Goal: Information Seeking & Learning: Learn about a topic

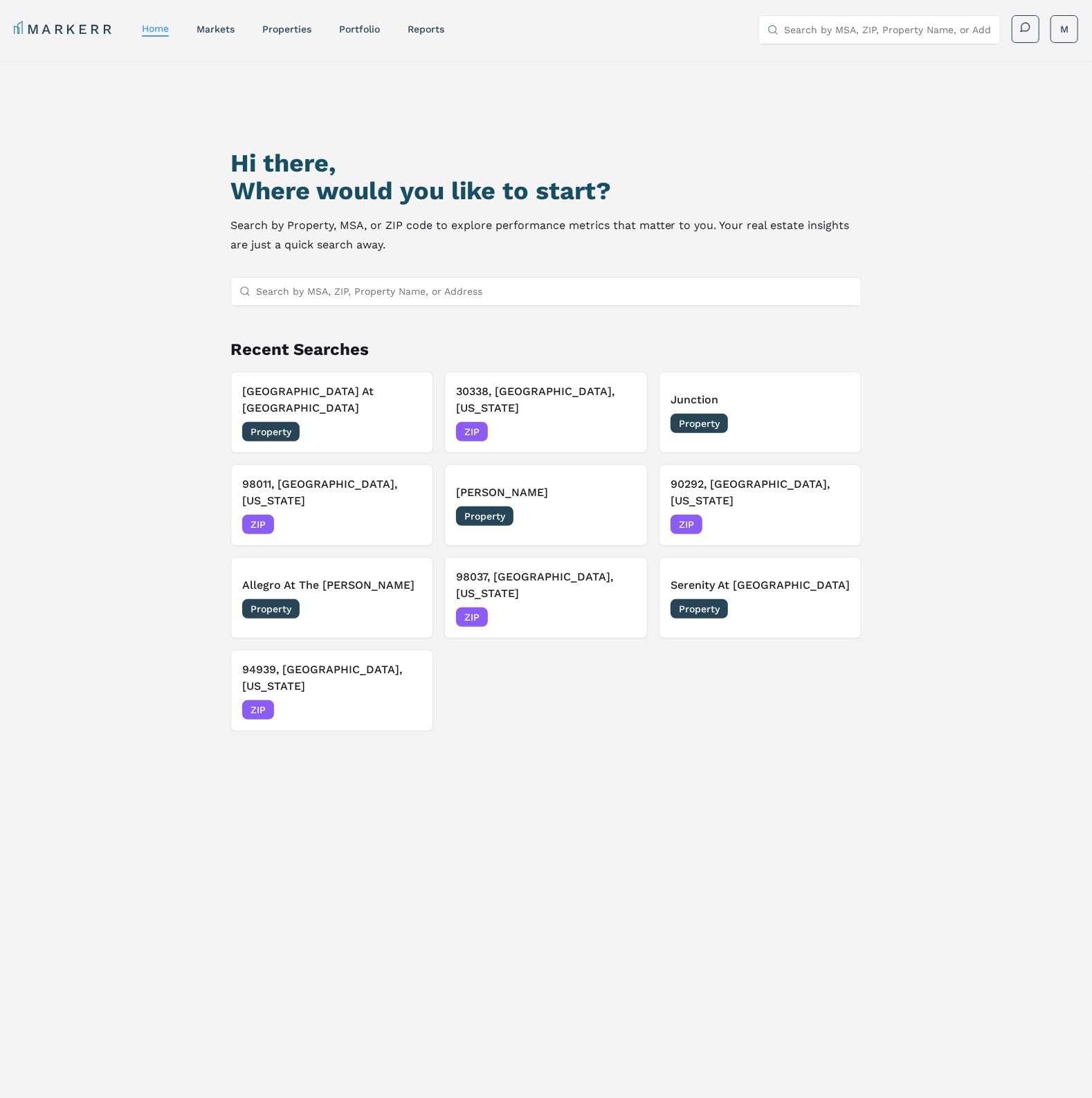
click at [307, 292] on input "Search by MSA, ZIP, Property Name, or Address" at bounding box center [554, 292] width 597 height 28
paste input "[STREET_ADDRESS][US_STATE]"
type input "[STREET_ADDRESS][US_STATE]"
click at [357, 323] on div "33196, [GEOGRAPHIC_DATA], [US_STATE] ZIP" at bounding box center [545, 318] width 630 height 24
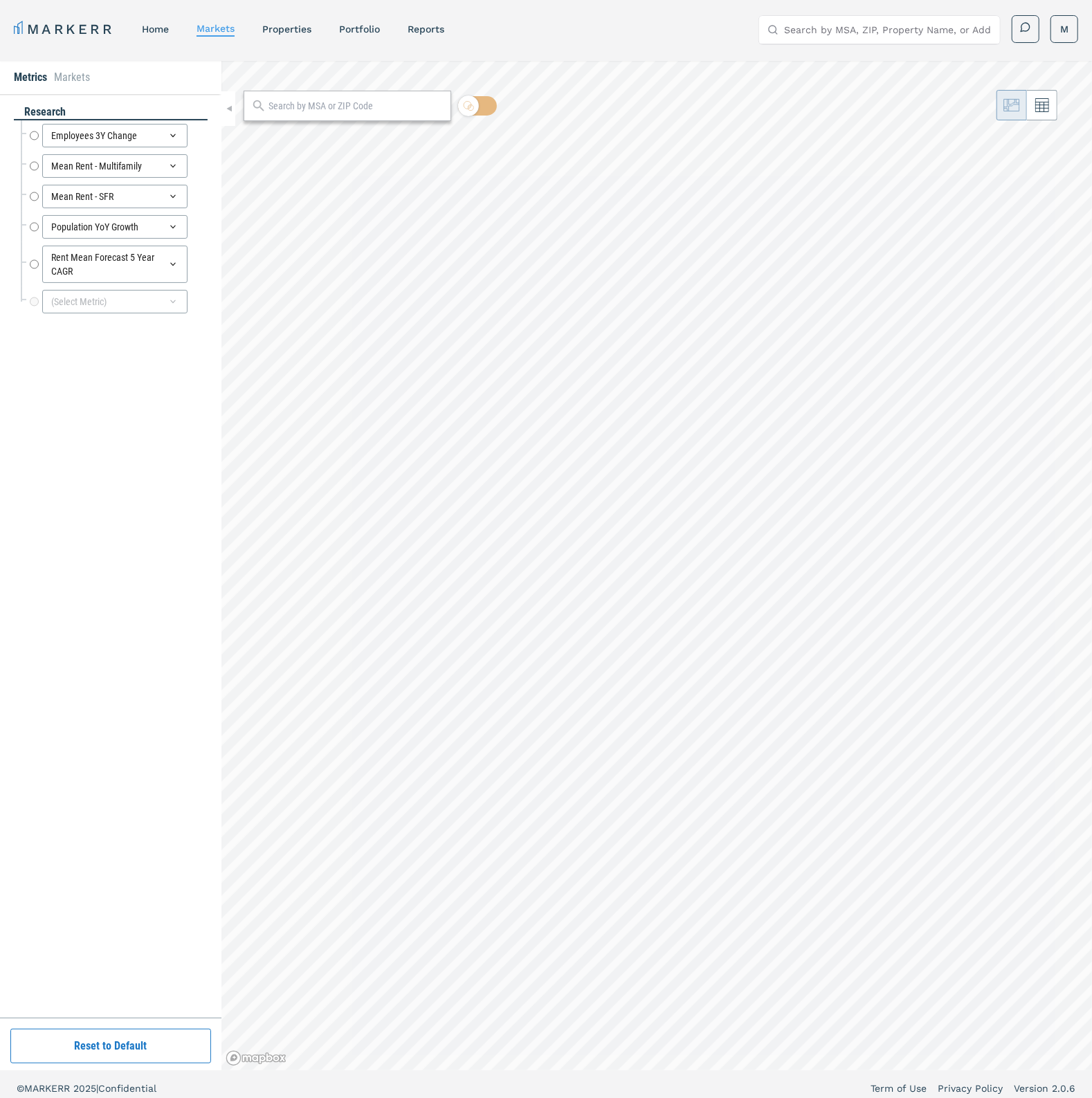
radio input "true"
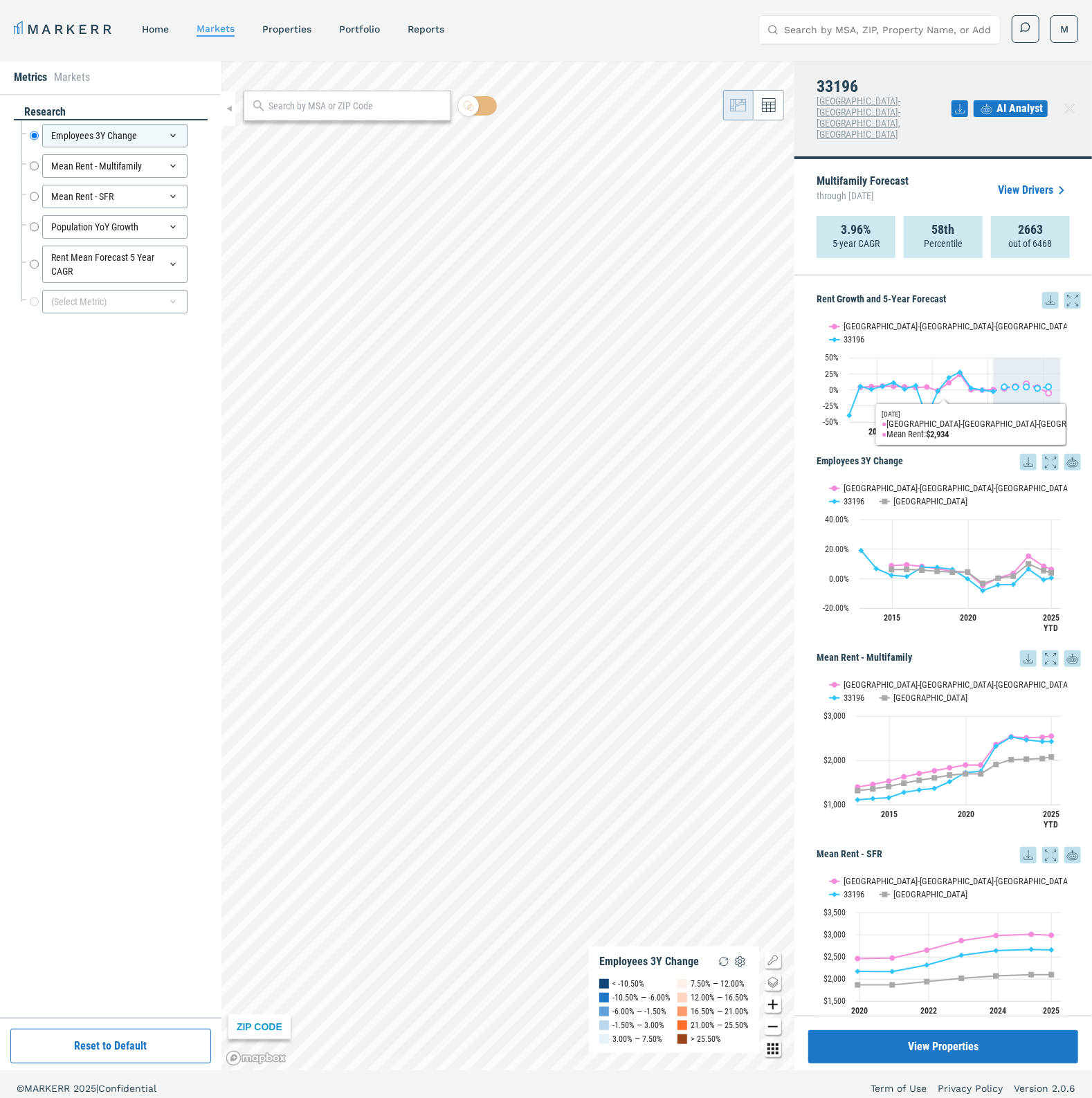
click at [1020, 454] on icon at bounding box center [1029, 462] width 17 height 17
click at [1002, 527] on div "Download as XLS" at bounding box center [964, 529] width 80 height 14
click at [293, 33] on link "properties" at bounding box center [287, 29] width 50 height 11
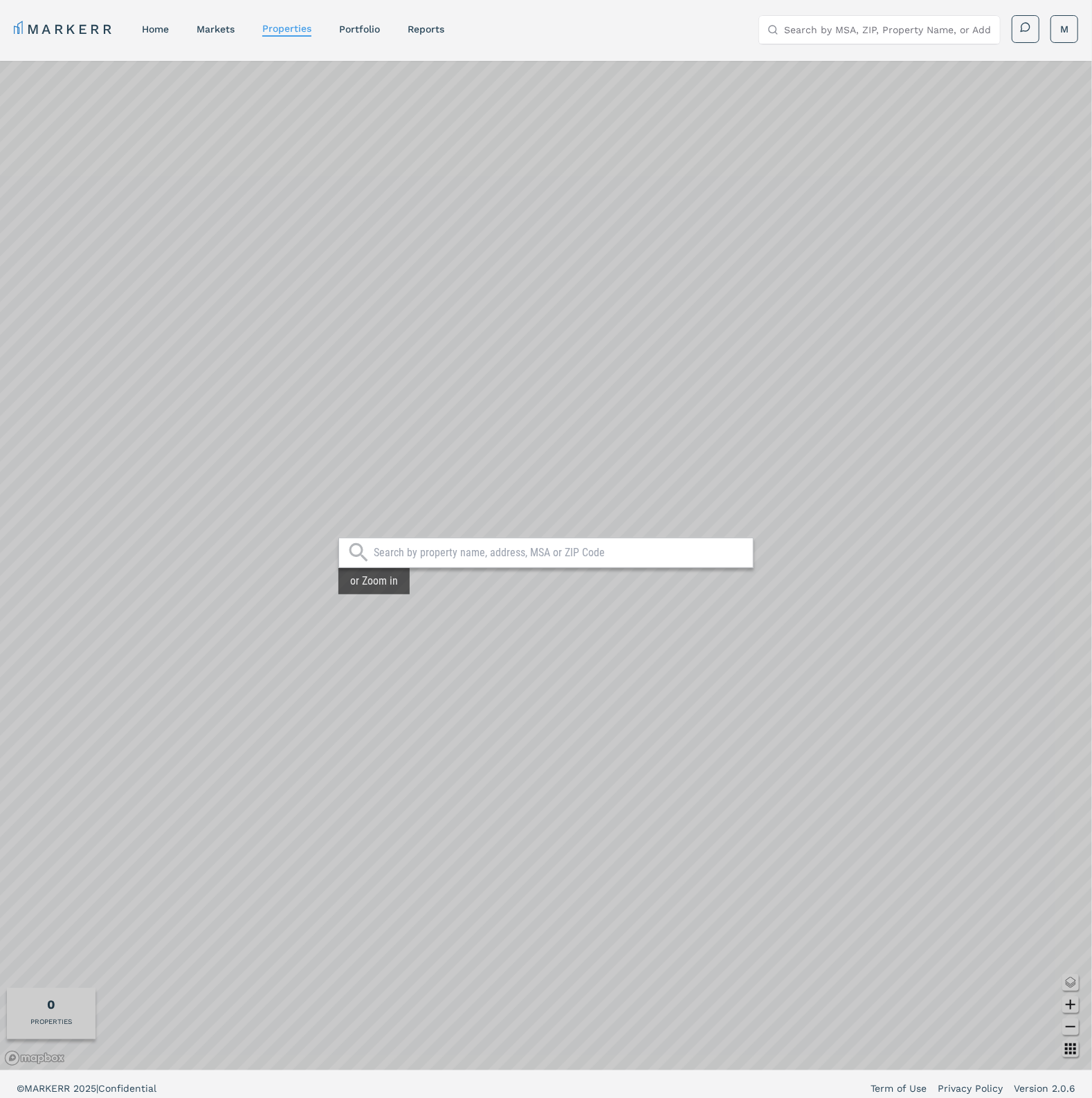
click at [662, 36] on div "MARKERR home markets properties Portfolio reports Search by MSA, ZIP, Property …" at bounding box center [546, 29] width 1064 height 28
click at [856, 38] on input "Search by MSA, ZIP, Property Name, or Address" at bounding box center [888, 29] width 207 height 28
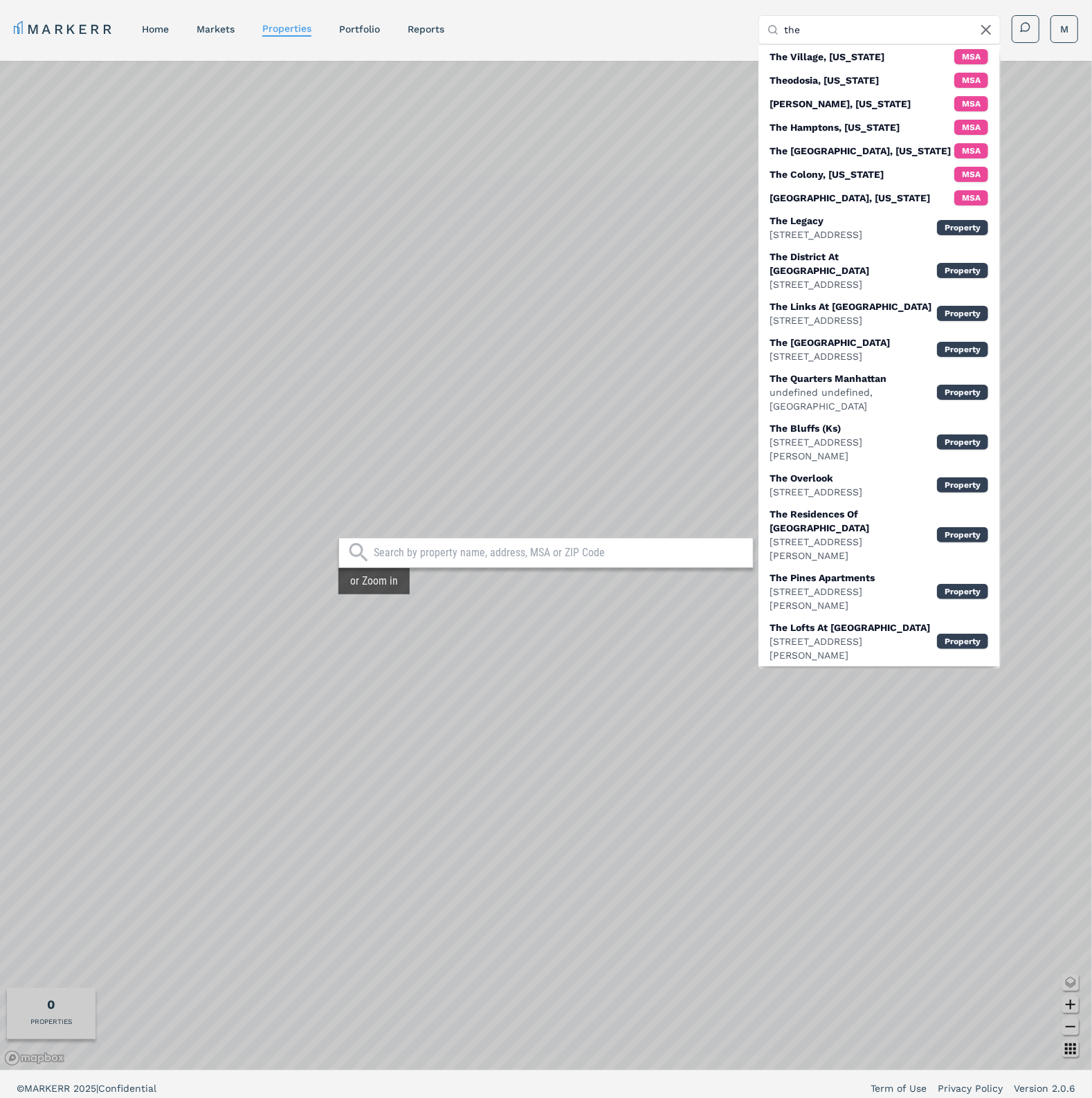
type input "the"
click at [622, 559] on input "text" at bounding box center [560, 552] width 373 height 14
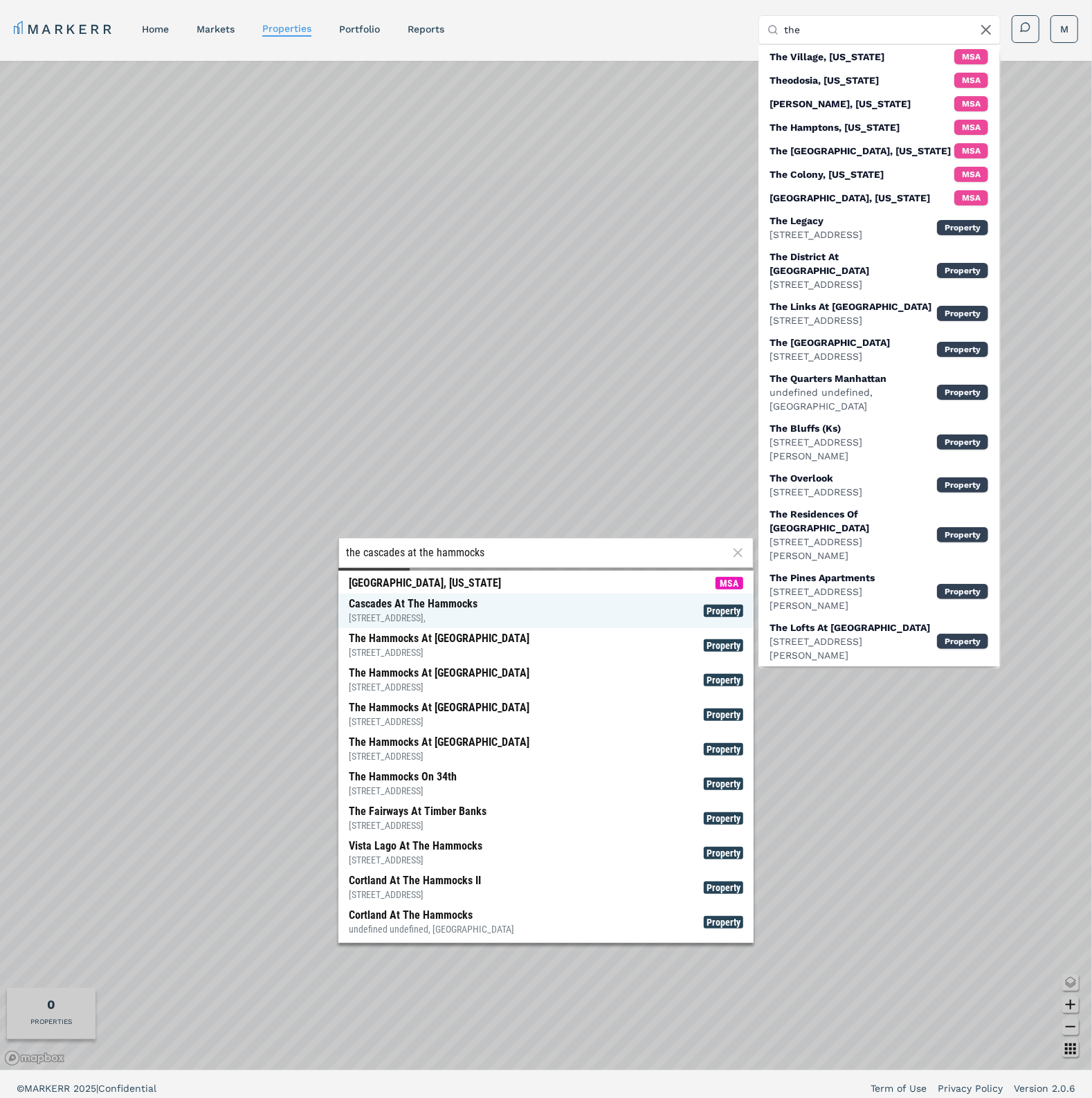
type input "the cascades at the hammocks"
click at [553, 610] on span "Cascades At The Hammocks 10605 Hammocks Blvd, Property" at bounding box center [546, 611] width 416 height 35
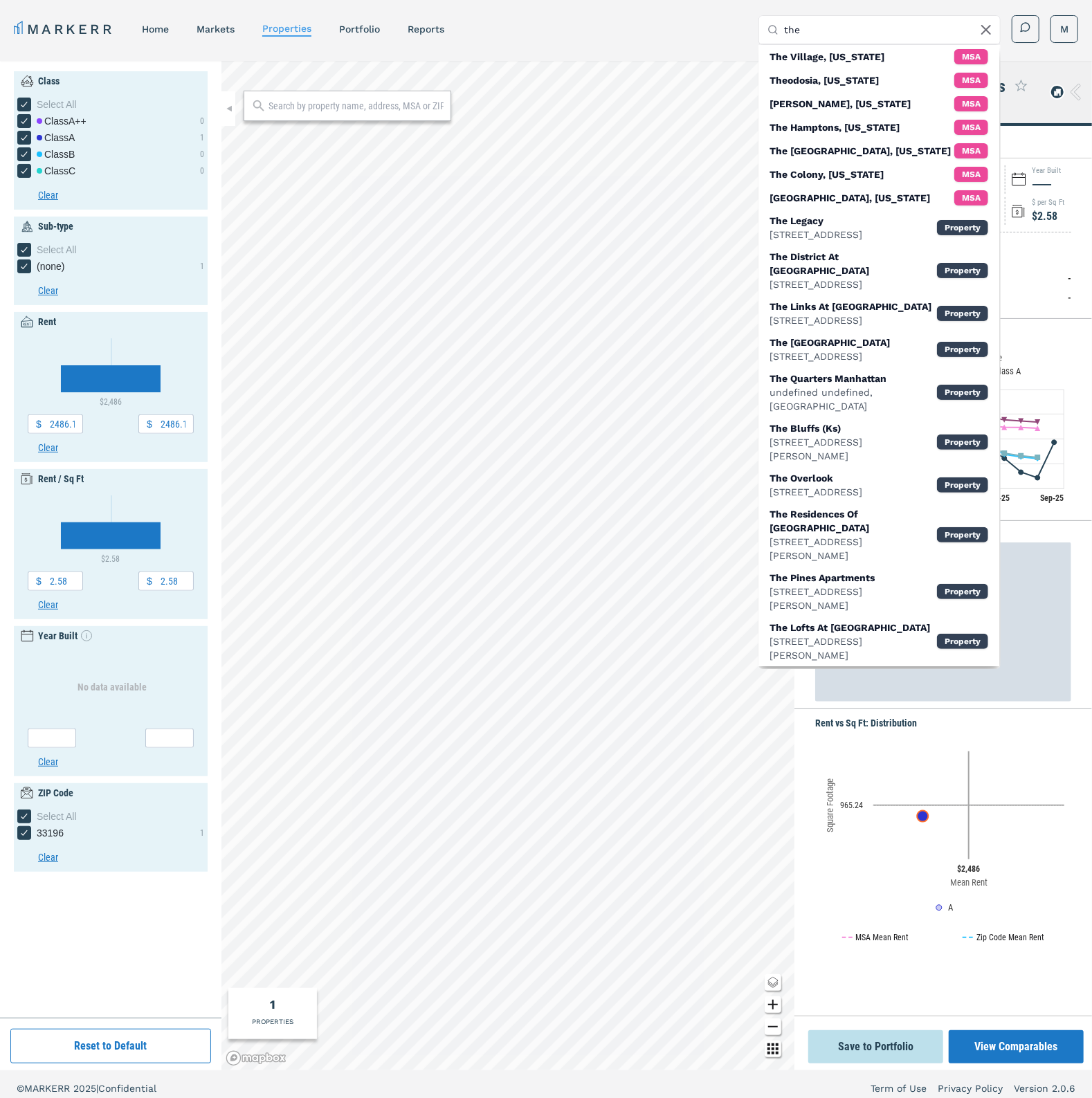
click at [1049, 53] on div "MARKERR home markets properties Portfolio reports Search by MSA, ZIP, Property …" at bounding box center [546, 28] width 1092 height 55
click at [1043, 1055] on button "View Comparables" at bounding box center [1016, 1047] width 135 height 33
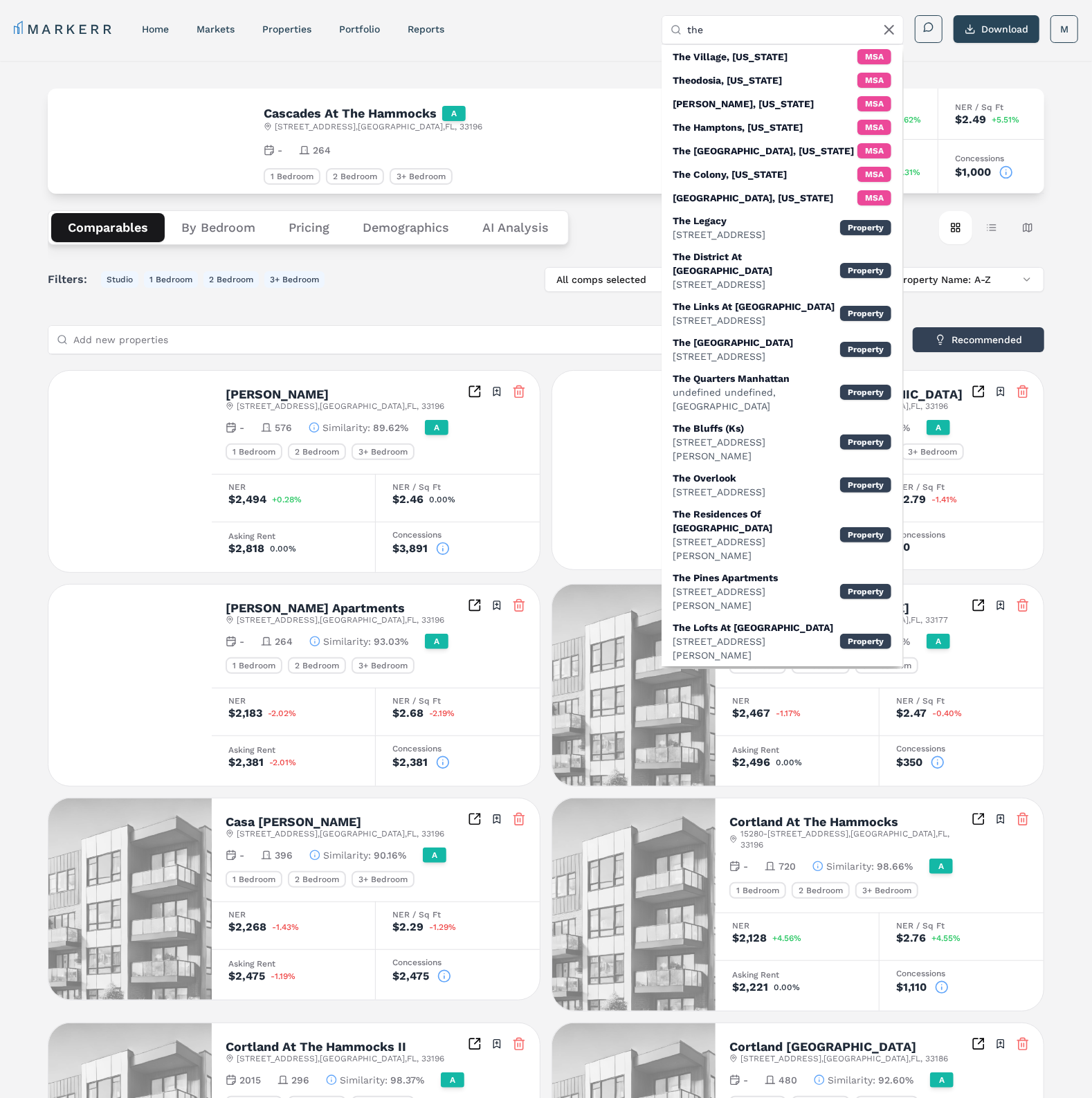
click at [382, 226] on button "Demographics" at bounding box center [406, 227] width 120 height 29
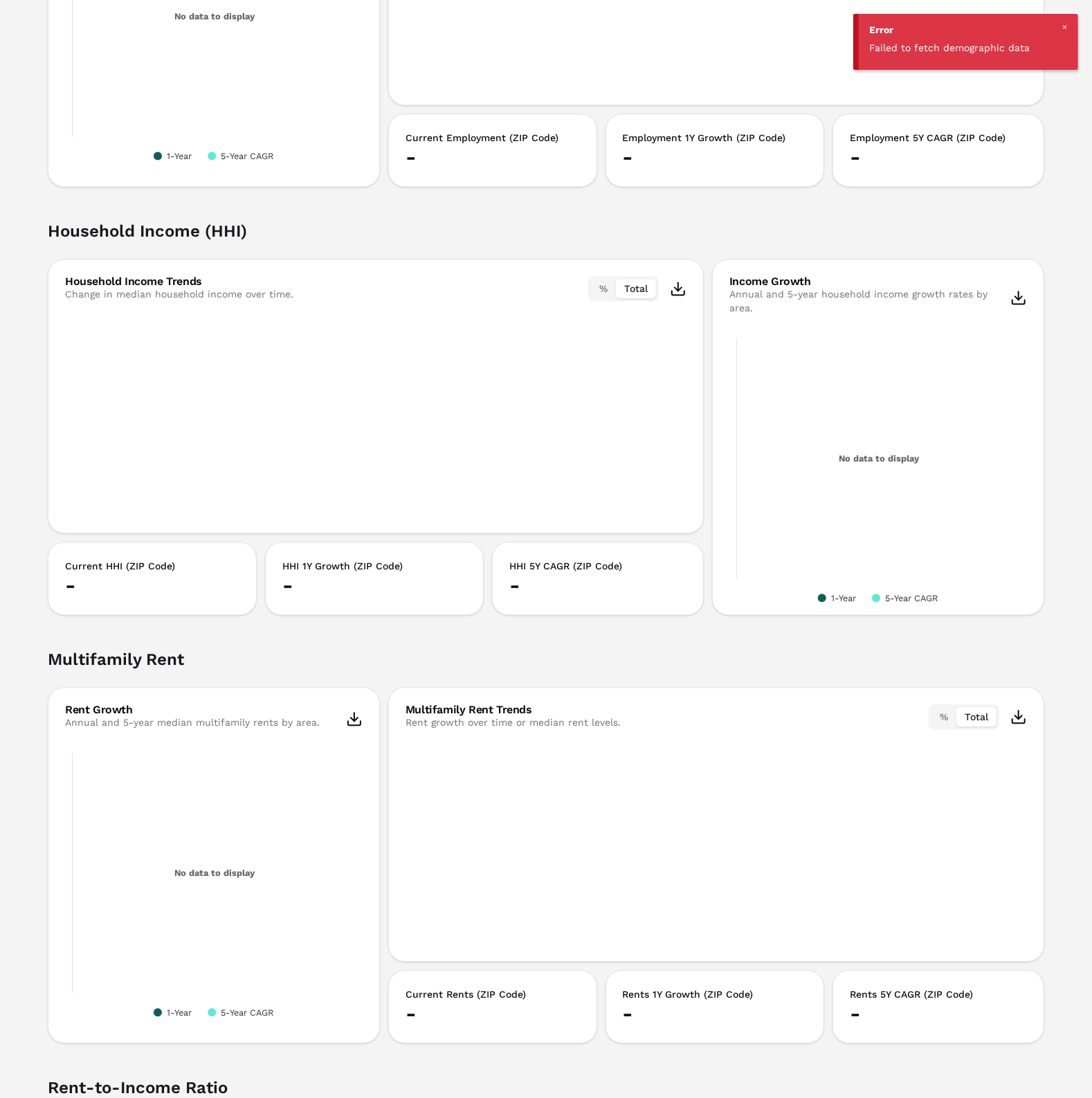
scroll to position [1730, 0]
click at [675, 278] on div "% Total" at bounding box center [637, 289] width 98 height 25
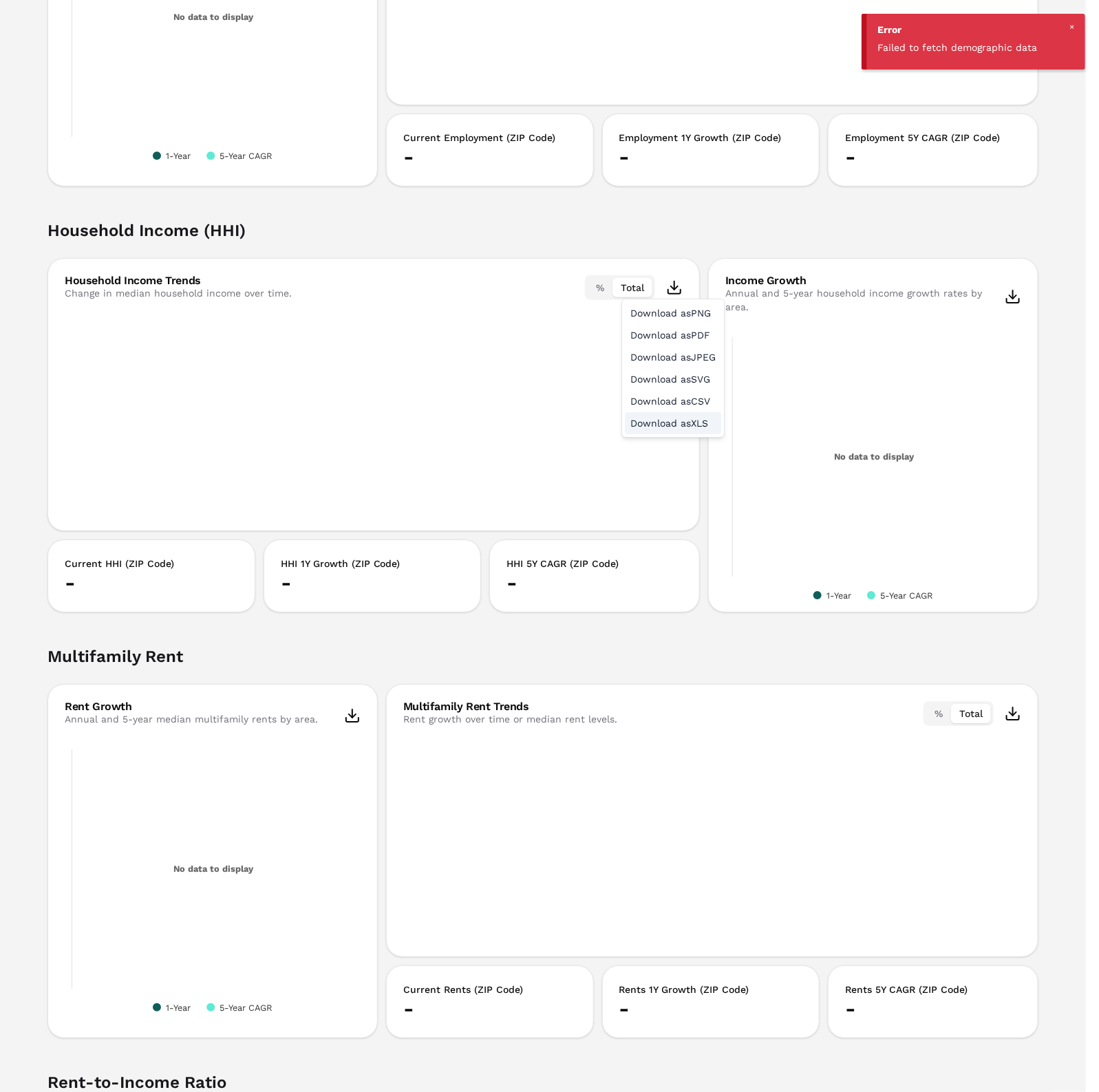
click at [680, 428] on div "Download as XLS" at bounding box center [673, 423] width 97 height 22
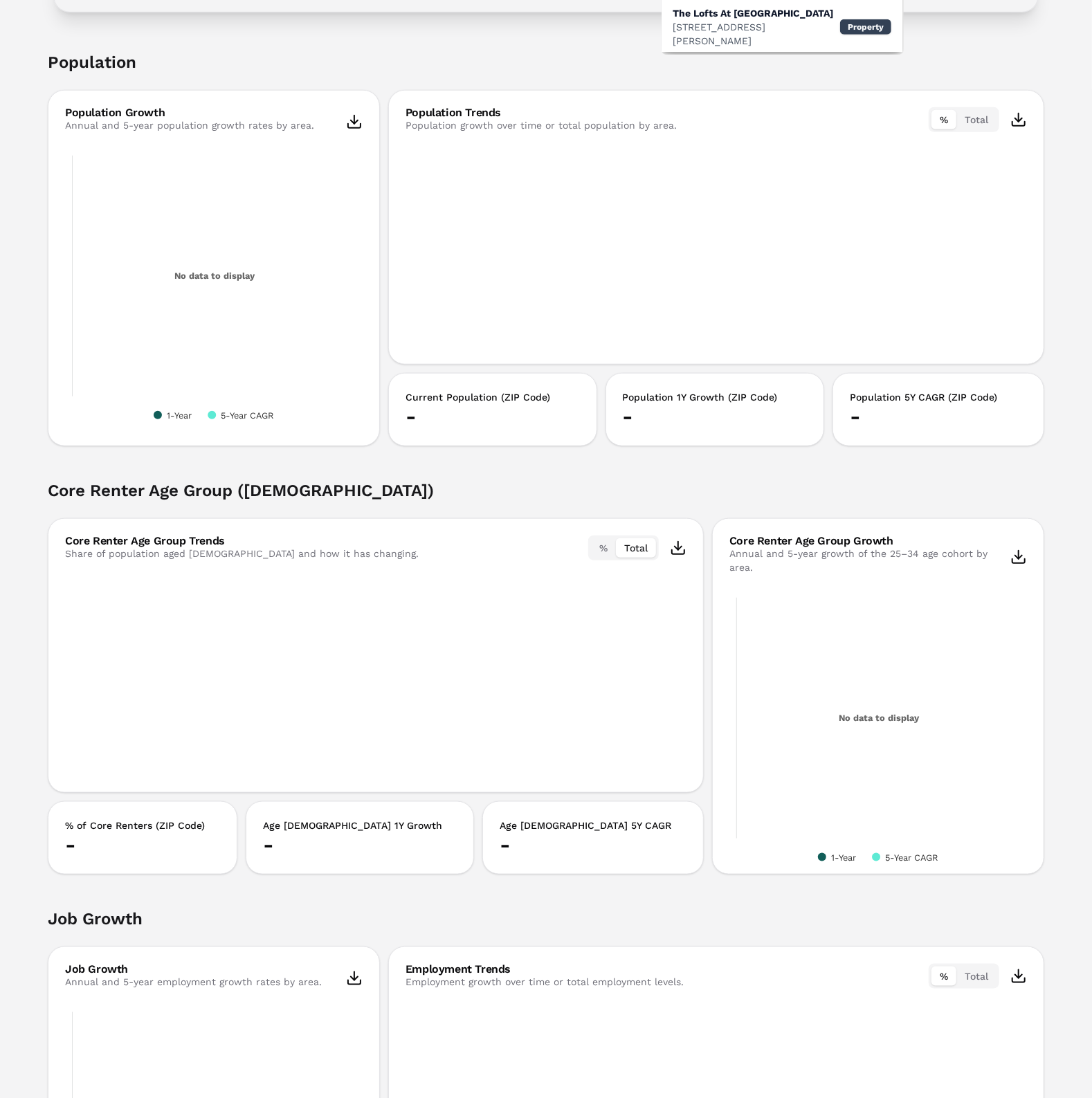
scroll to position [0, 0]
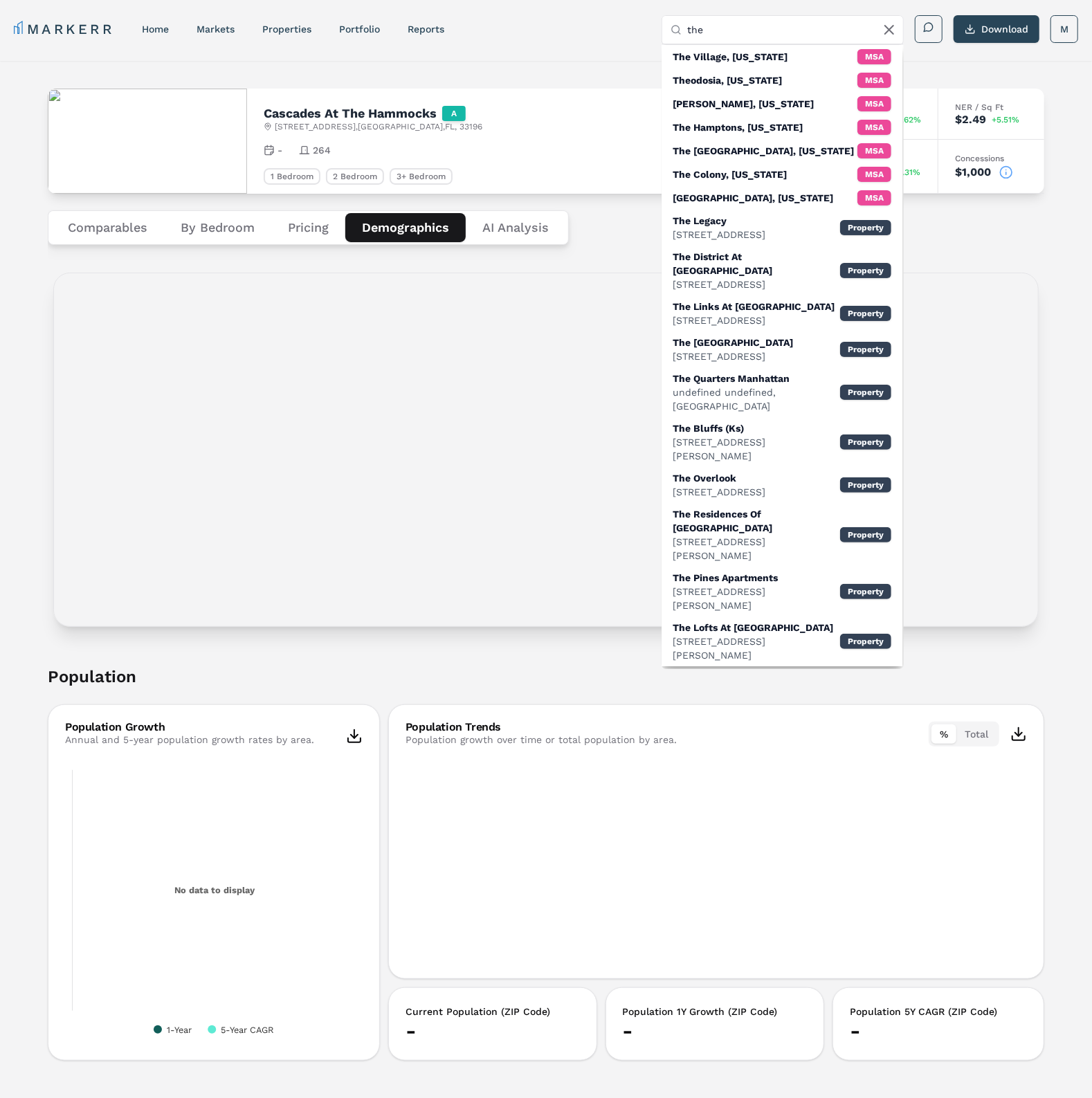
click at [215, 259] on div "Comparables By Bedroom Pricing Demographics AI Analysis" at bounding box center [546, 227] width 997 height 68
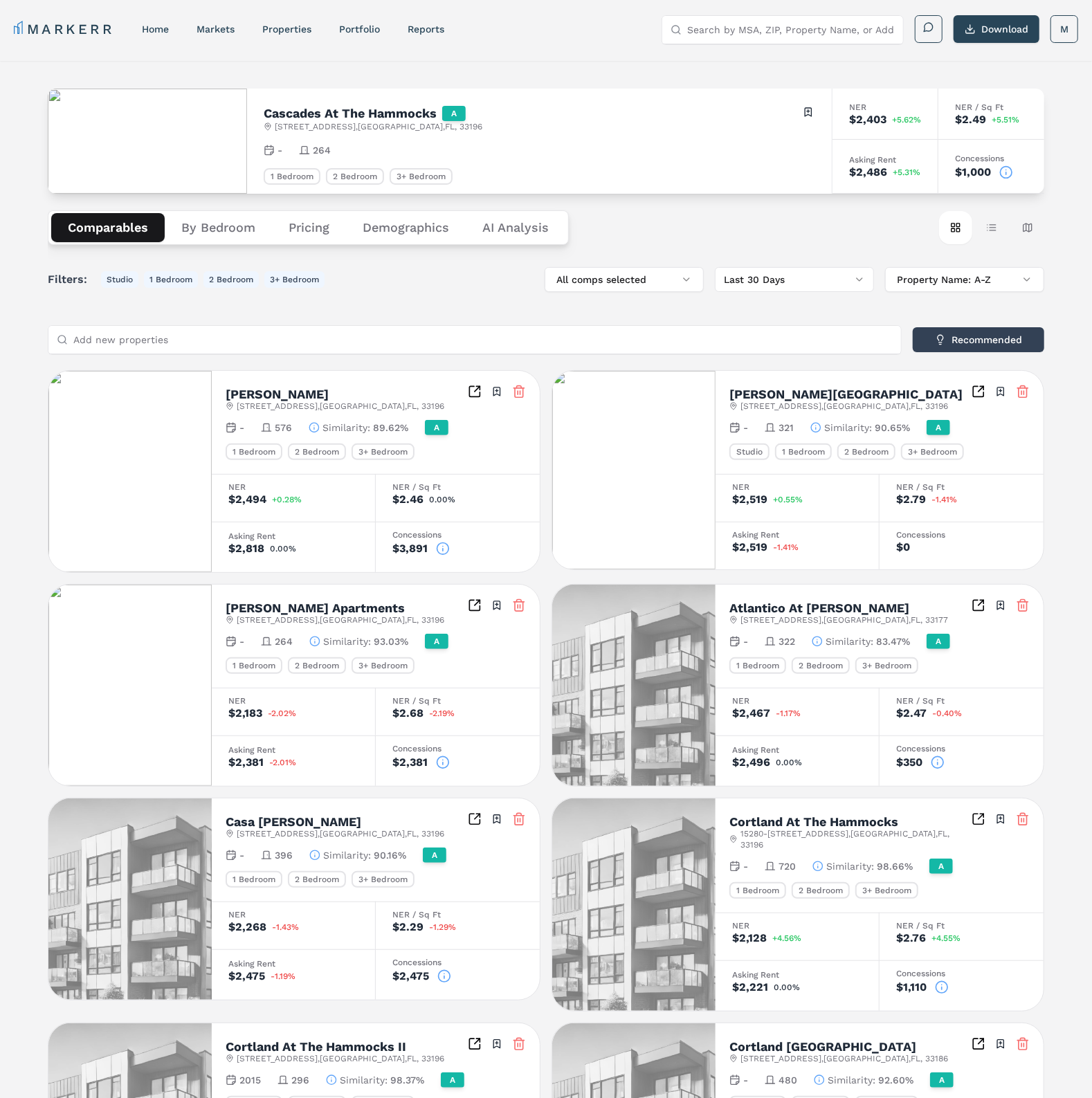
drag, startPoint x: 385, startPoint y: 230, endPoint x: 405, endPoint y: 235, distance: 20.6
click at [387, 230] on button "Demographics" at bounding box center [406, 227] width 120 height 29
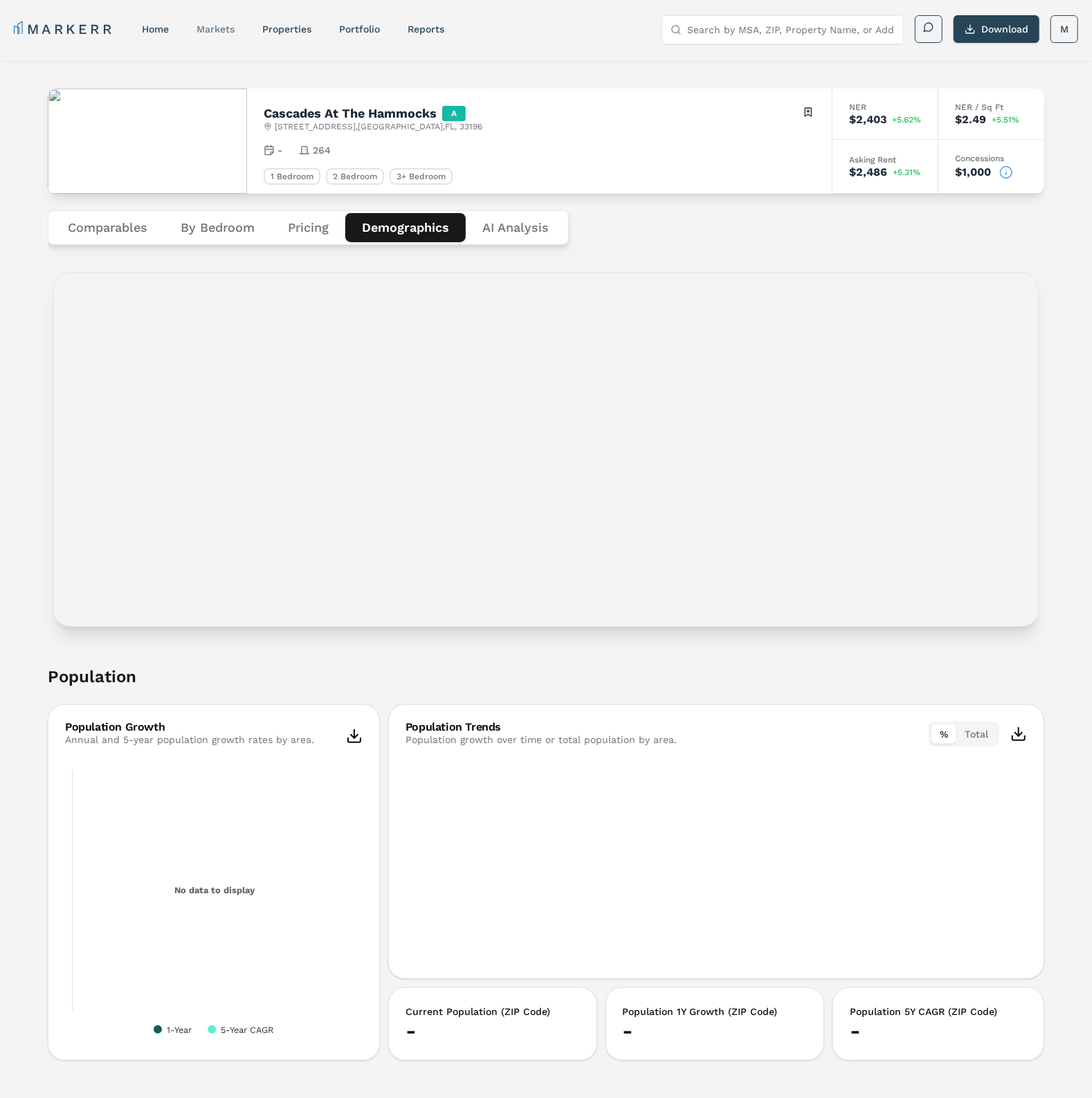
click at [218, 26] on link "markets" at bounding box center [215, 29] width 38 height 11
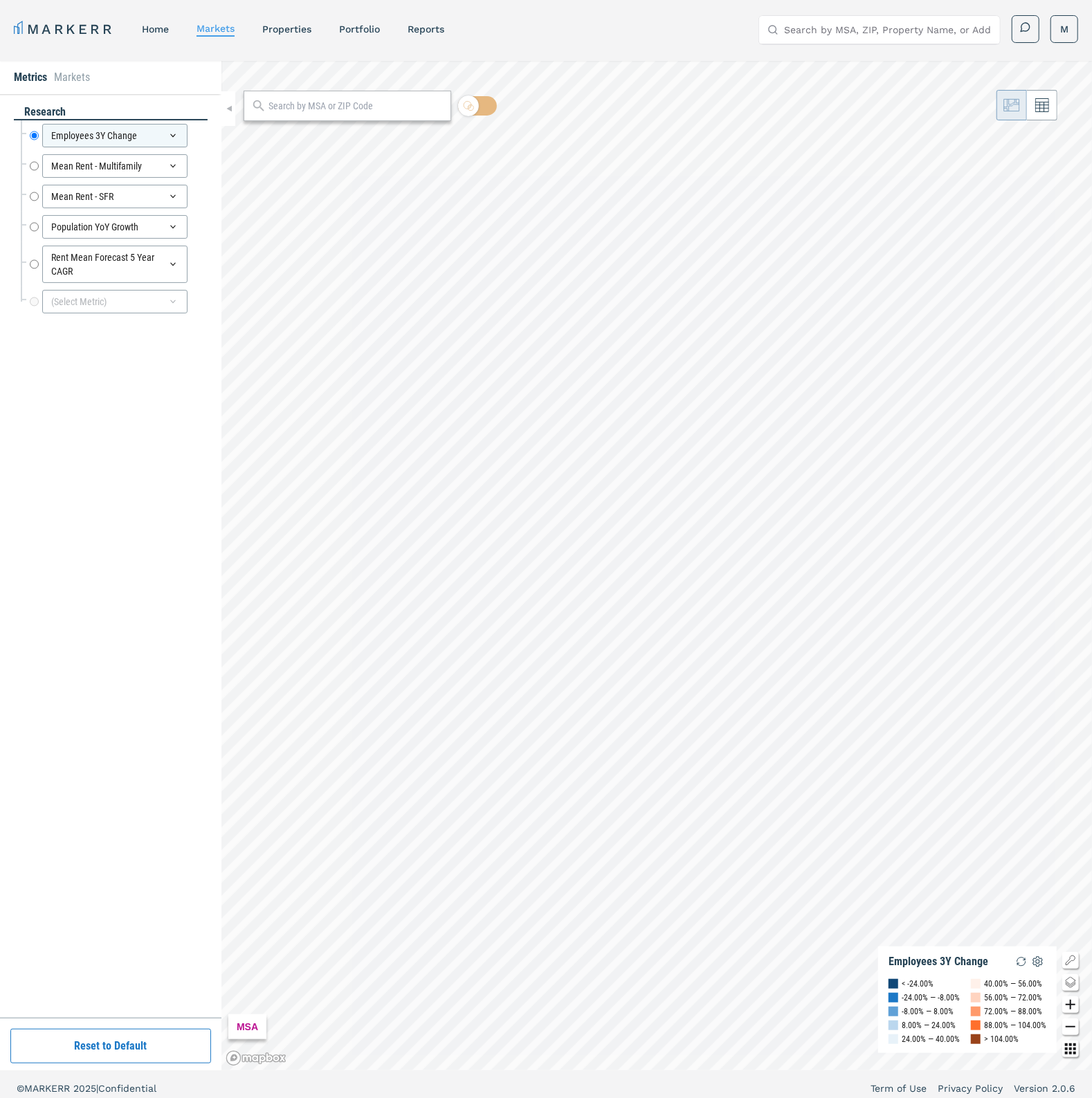
click at [809, 28] on input "Search by MSA, ZIP, Property Name, or Address" at bounding box center [888, 29] width 207 height 28
paste input "[STREET_ADDRESS][US_STATE]"
type input "[STREET_ADDRESS][US_STATE]"
click at [838, 66] on div "33196, [GEOGRAPHIC_DATA], [US_STATE] ZIP" at bounding box center [879, 62] width 241 height 36
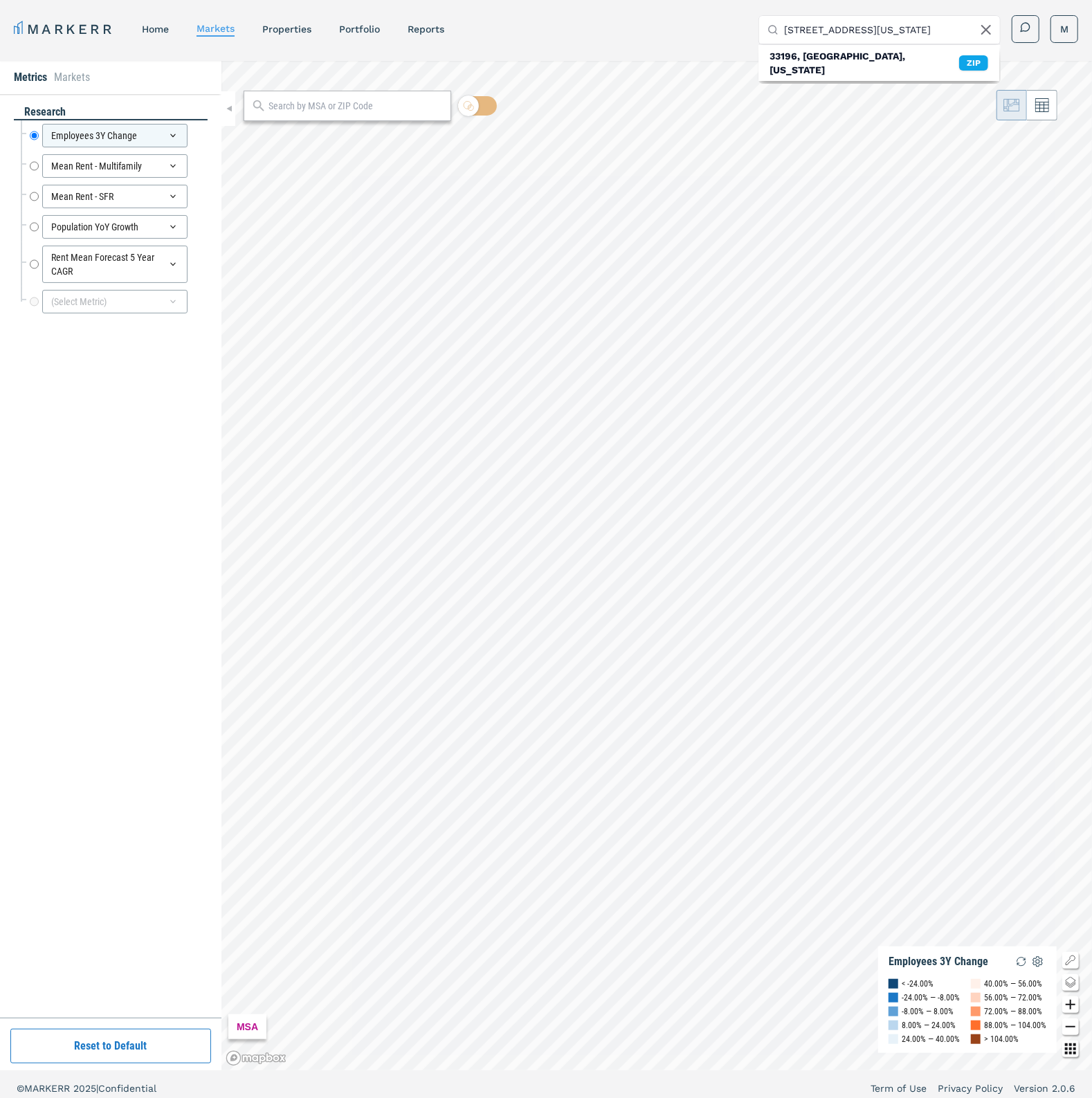
scroll to position [0, 0]
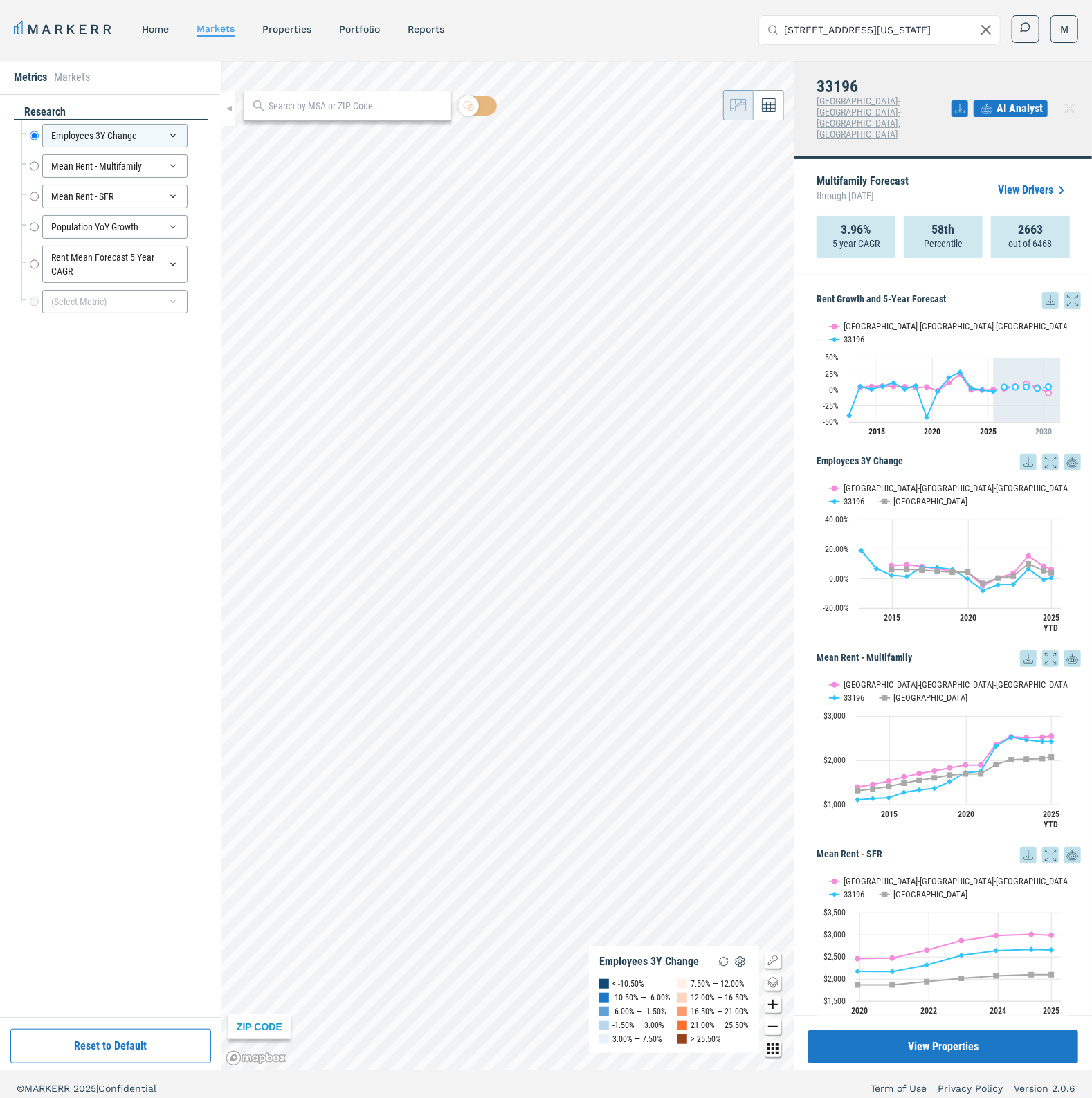
click at [1042, 292] on icon at bounding box center [1051, 300] width 17 height 17
click at [1019, 359] on div "Download as XLS" at bounding box center [991, 366] width 110 height 30
drag, startPoint x: 863, startPoint y: 86, endPoint x: 817, endPoint y: 81, distance: 46.3
click at [816, 83] on div "33196 [GEOGRAPHIC_DATA]-[GEOGRAPHIC_DATA]-[GEOGRAPHIC_DATA], [GEOGRAPHIC_DATA] …" at bounding box center [943, 109] width 297 height 98
copy h4 "33196"
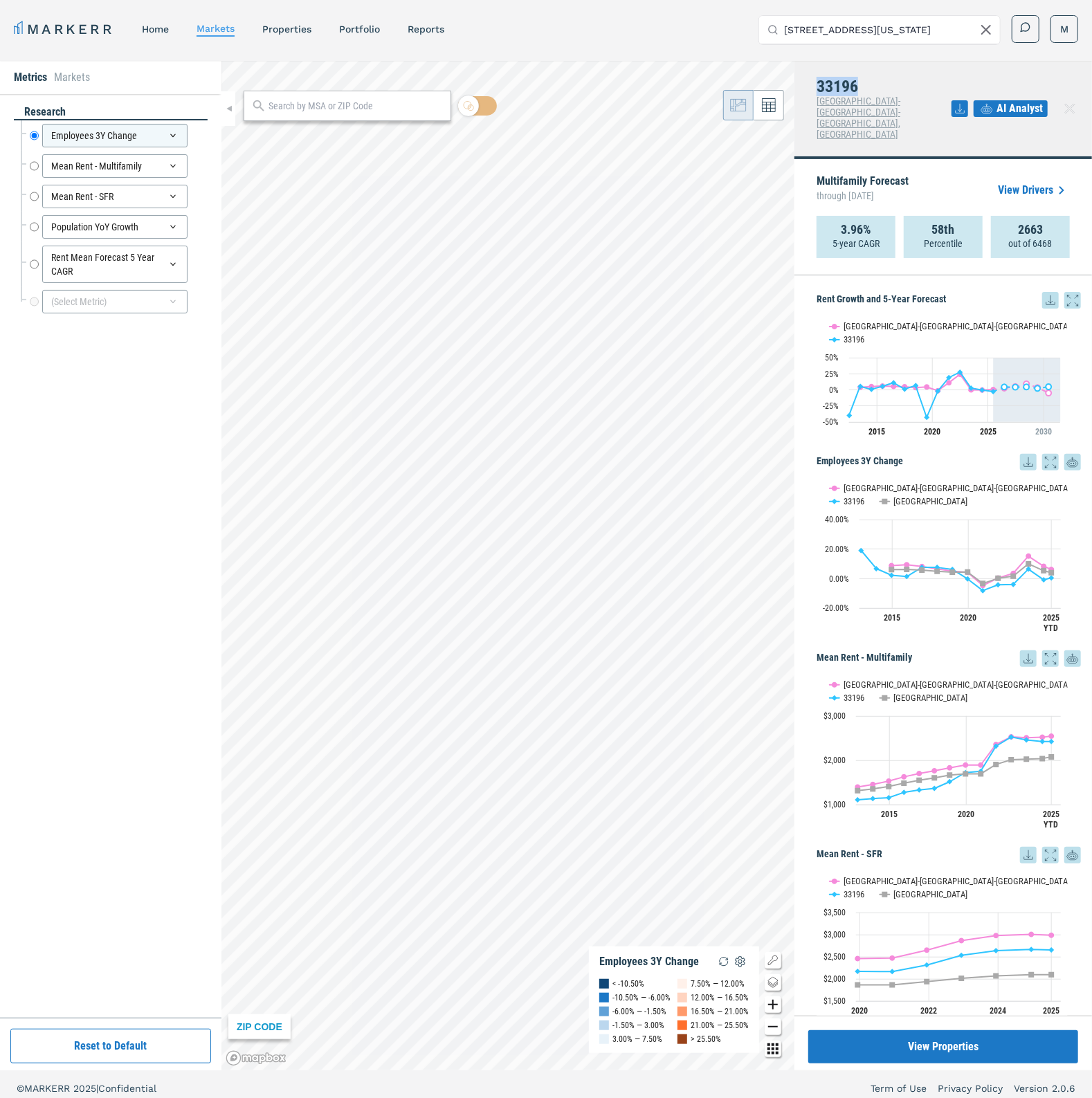
click at [886, 76] on div "33196 [GEOGRAPHIC_DATA]-[GEOGRAPHIC_DATA]-[GEOGRAPHIC_DATA], [GEOGRAPHIC_DATA] …" at bounding box center [943, 109] width 297 height 98
drag, startPoint x: 882, startPoint y: 84, endPoint x: 861, endPoint y: 86, distance: 21.1
click at [881, 84] on h4 "33196" at bounding box center [884, 86] width 135 height 18
click at [839, 86] on h4 "33196" at bounding box center [884, 86] width 135 height 18
